Goal: Information Seeking & Learning: Learn about a topic

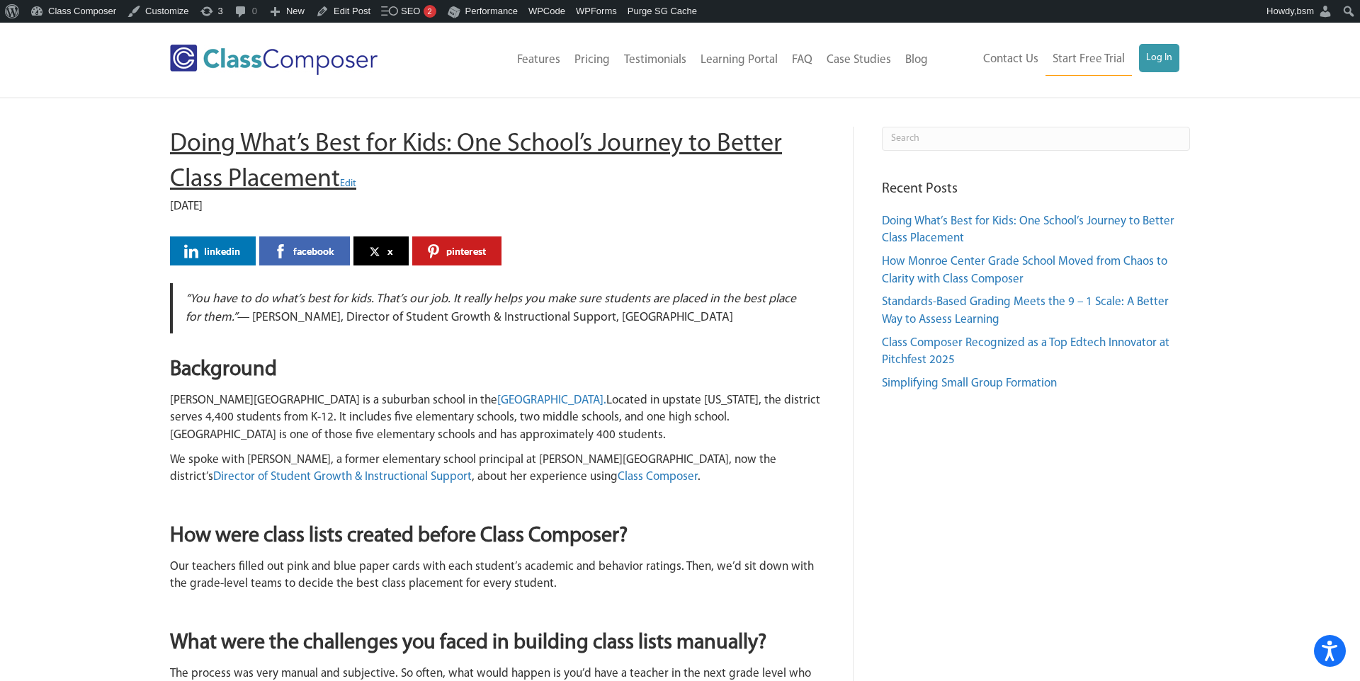
drag, startPoint x: 144, startPoint y: 126, endPoint x: 338, endPoint y: 174, distance: 199.3
copy h1 "Doing What’s Best for Kids: One School’s Journey to Better Class Placement"
drag, startPoint x: 174, startPoint y: 140, endPoint x: 338, endPoint y: 176, distance: 167.5
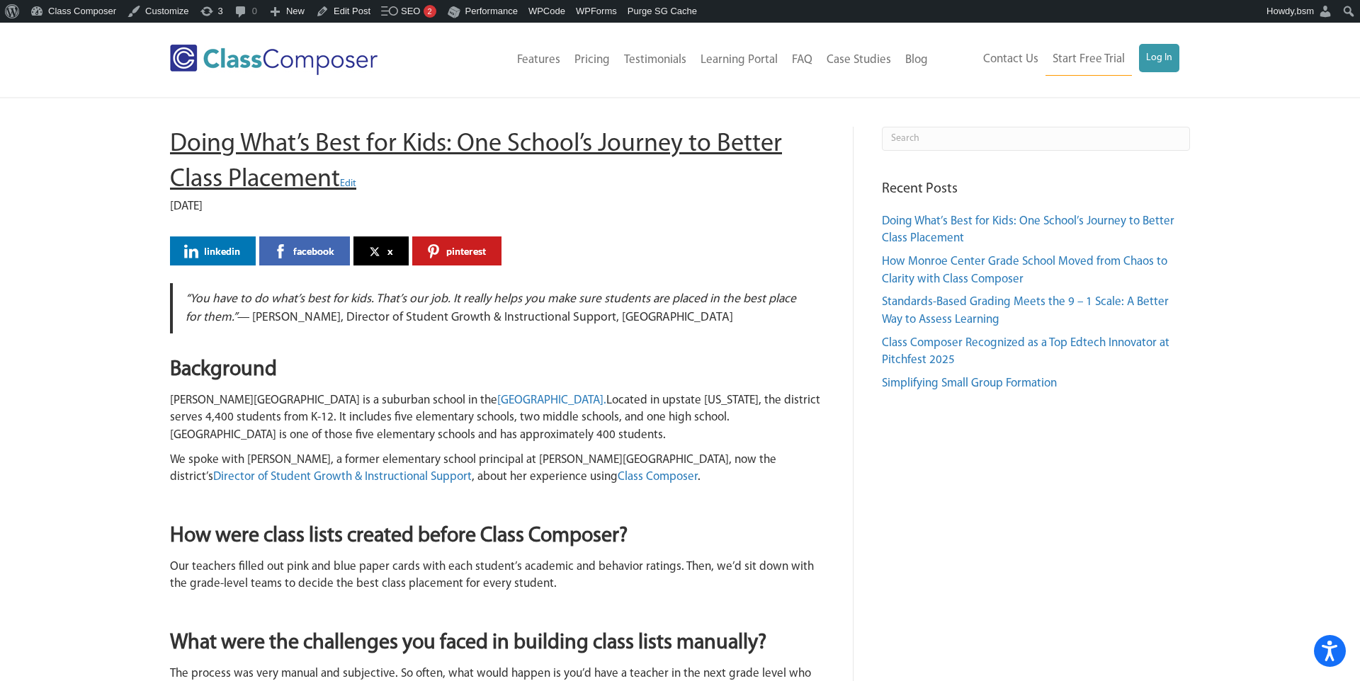
click at [338, 176] on h1 "Doing What’s Best for Kids: One School’s Journey to Better Class Placement Edit" at bounding box center [497, 163] width 654 height 72
copy h1 "Doing What’s Best for Kids: One School’s Journey to Better Class Placement"
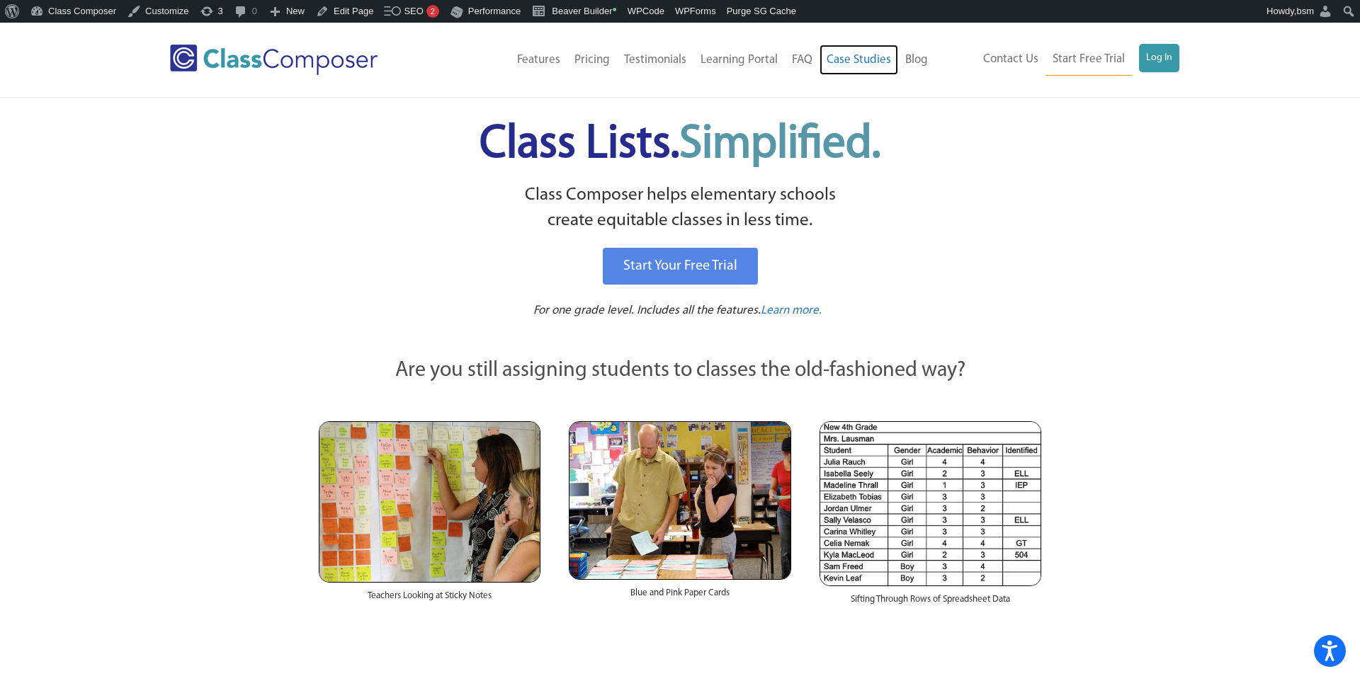
click at [863, 63] on link "Case Studies" at bounding box center [858, 60] width 79 height 31
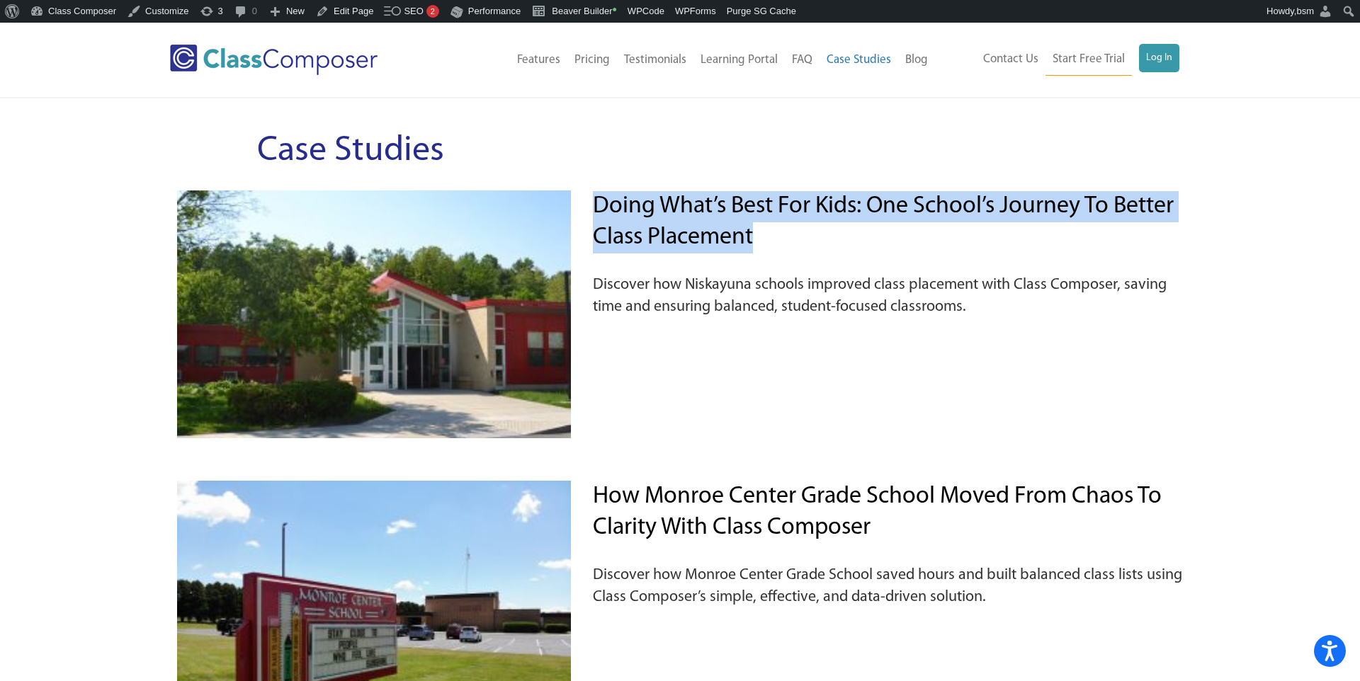
drag, startPoint x: 783, startPoint y: 238, endPoint x: 598, endPoint y: 204, distance: 188.0
click at [598, 204] on h2 "Doing What’s Best for Kids: One School’s Journey to Better Class Placement" at bounding box center [887, 222] width 589 height 62
copy link "Doing What’s Best for Kids: One School’s Journey to Better Class Placement"
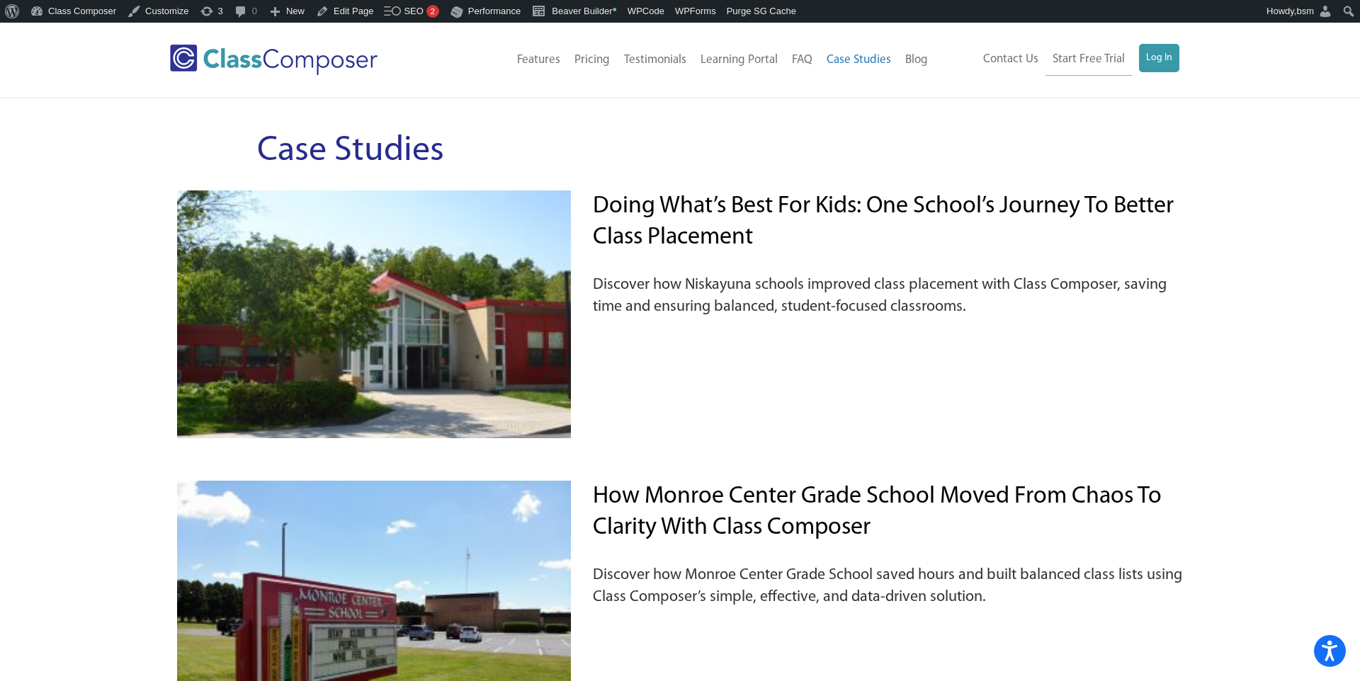
click at [1251, 416] on div "Case Studies Doing What’s Best for Kids: One School’s Journey to Better Class P…" at bounding box center [680, 441] width 1360 height 687
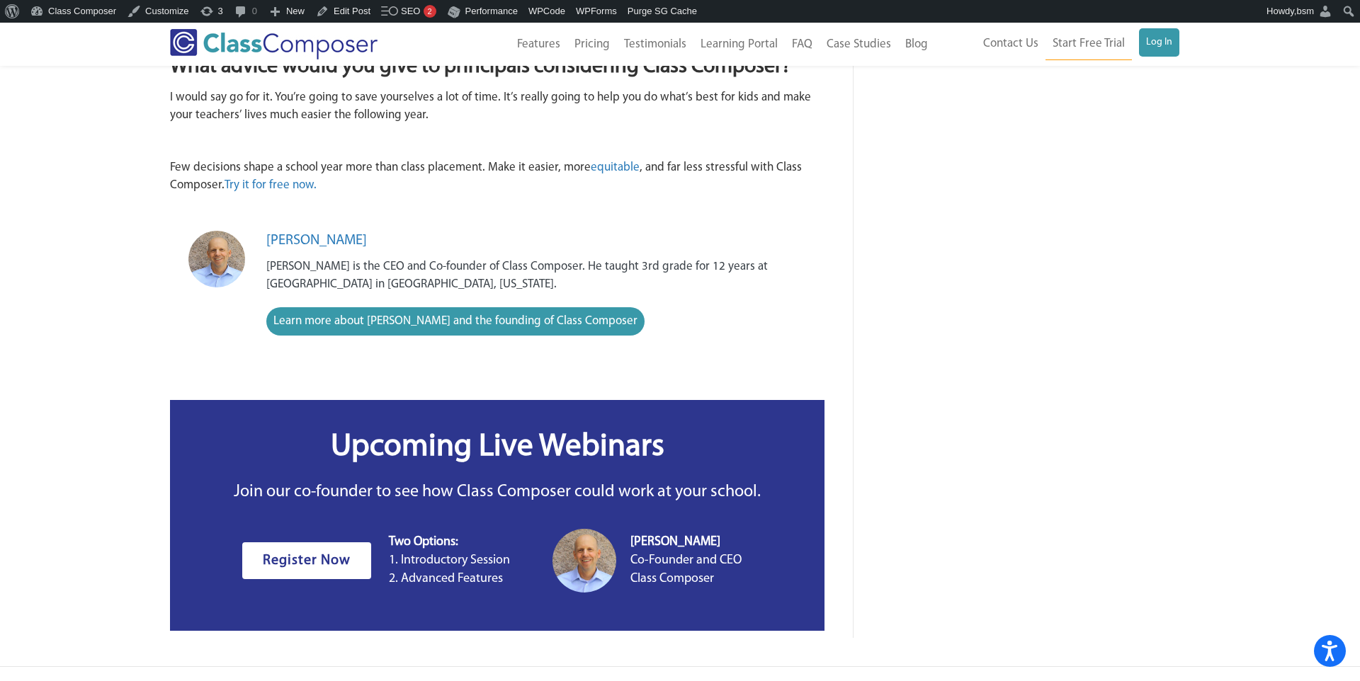
scroll to position [2036, 0]
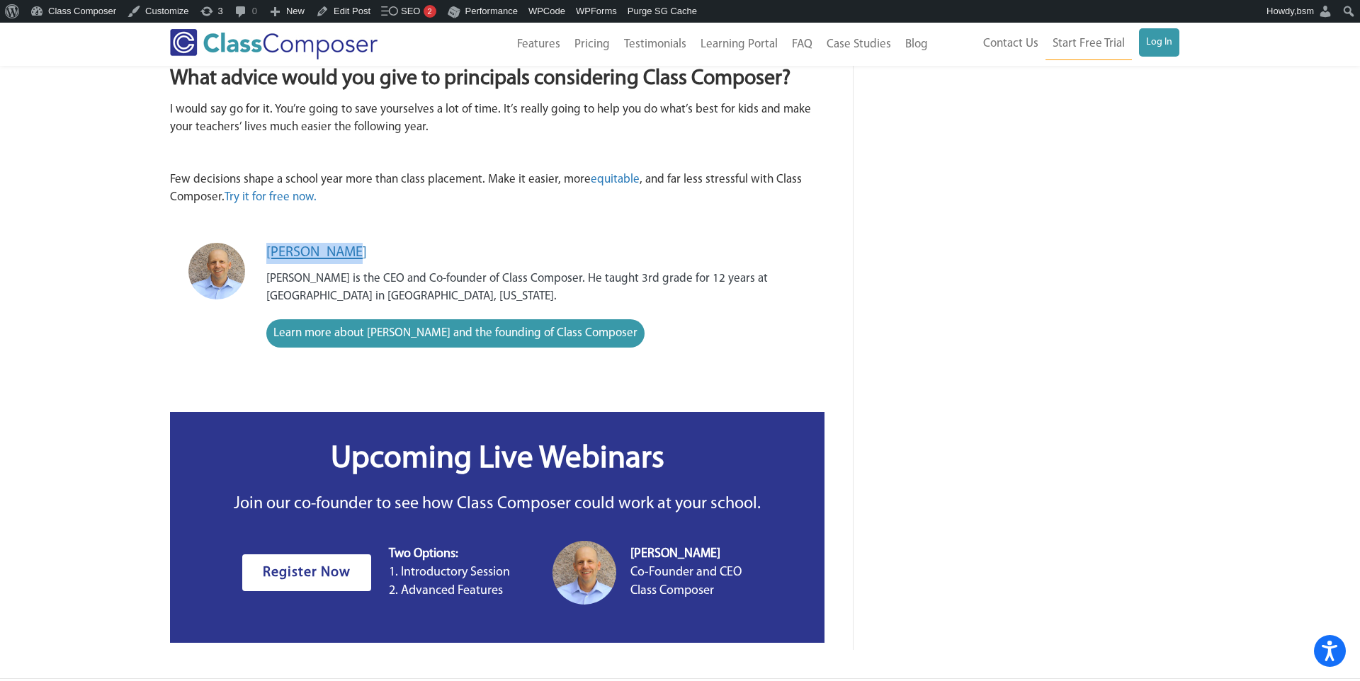
drag, startPoint x: 374, startPoint y: 249, endPoint x: 271, endPoint y: 252, distance: 103.5
click at [271, 252] on div "Mike Cronley" at bounding box center [536, 253] width 540 height 21
copy link "Mike Cronley"
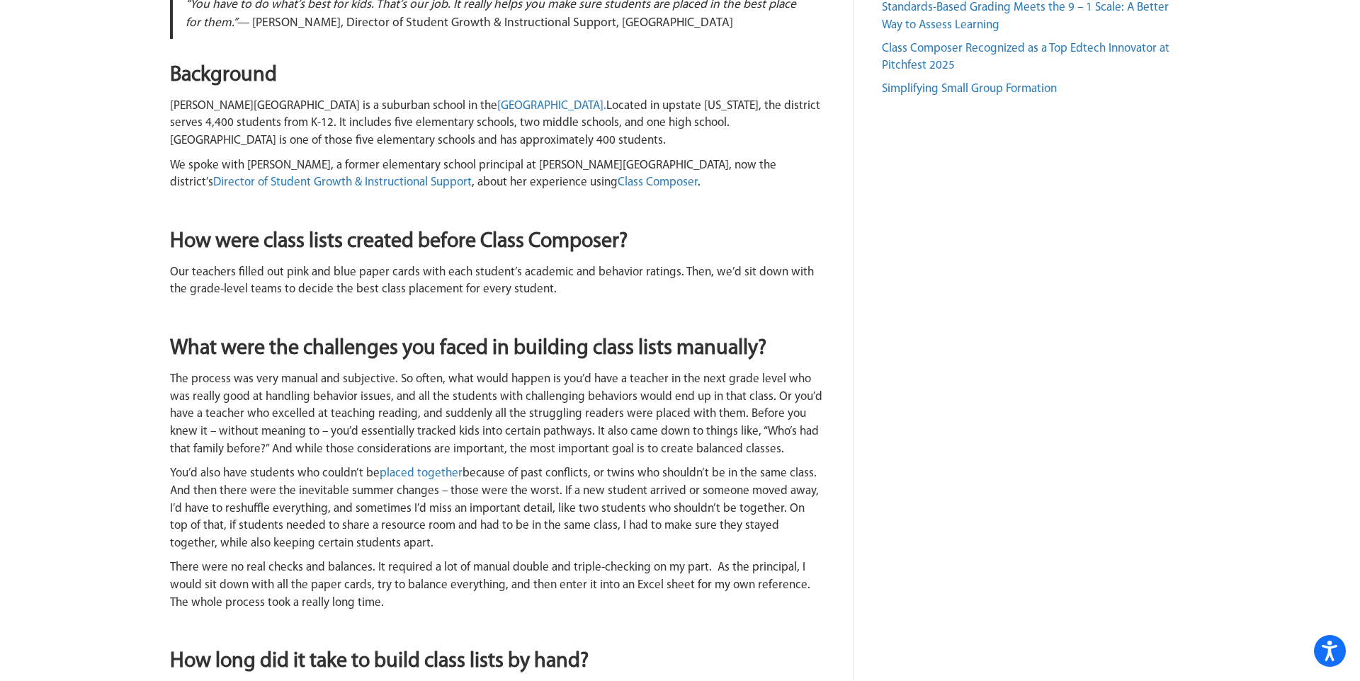
scroll to position [0, 0]
